Goal: Transaction & Acquisition: Book appointment/travel/reservation

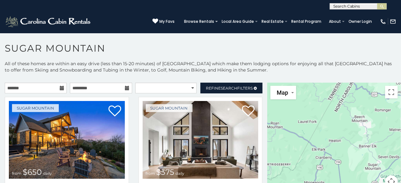
click at [61, 88] on icon at bounding box center [62, 88] width 4 height 4
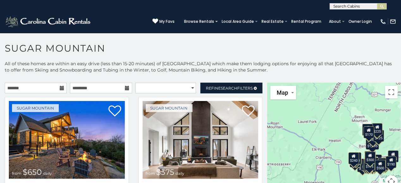
click at [62, 87] on icon at bounding box center [62, 88] width 4 height 4
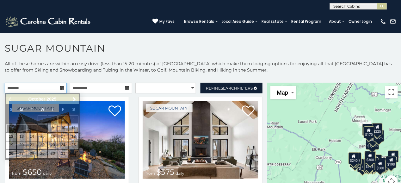
click at [56, 88] on input "text" at bounding box center [36, 88] width 62 height 11
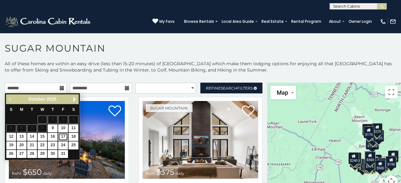
click at [65, 136] on link "17" at bounding box center [63, 137] width 10 height 8
type input "**********"
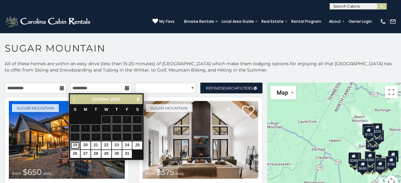
click at [76, 146] on link "19" at bounding box center [75, 146] width 10 height 8
type input "**********"
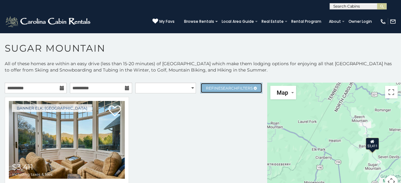
click at [215, 87] on span "Refine Search Filters" at bounding box center [229, 88] width 47 height 5
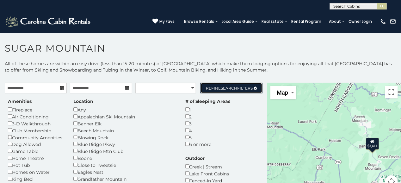
scroll to position [32, 0]
click at [229, 86] on span "Search" at bounding box center [229, 88] width 16 height 5
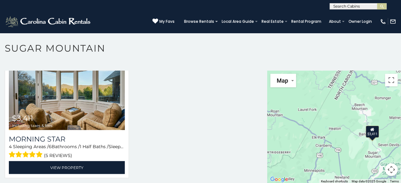
scroll to position [19, 0]
